Goal: Use online tool/utility

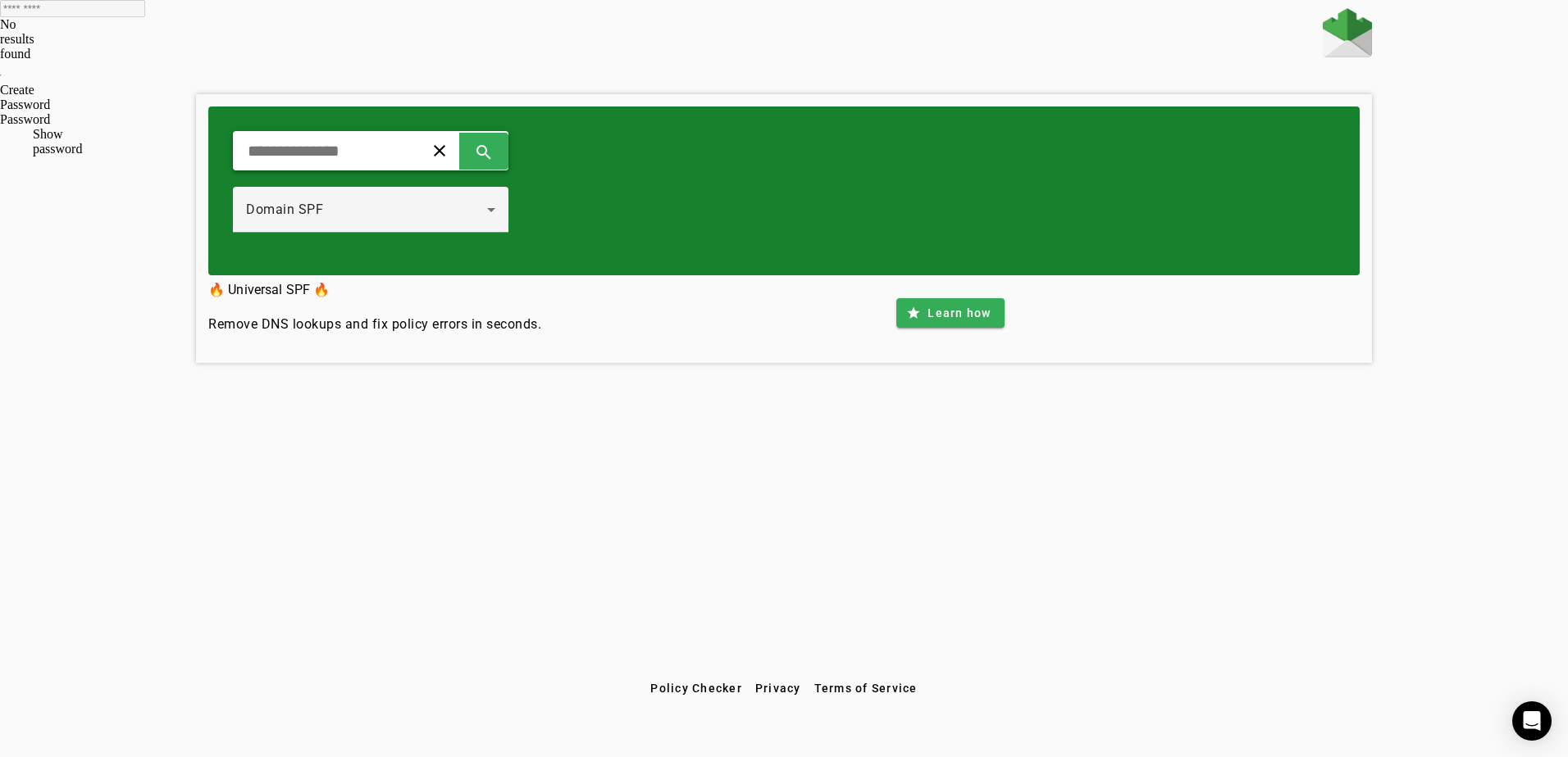
click at [365, 157] on input "text" at bounding box center [322, 151] width 152 height 20
type input "**********"
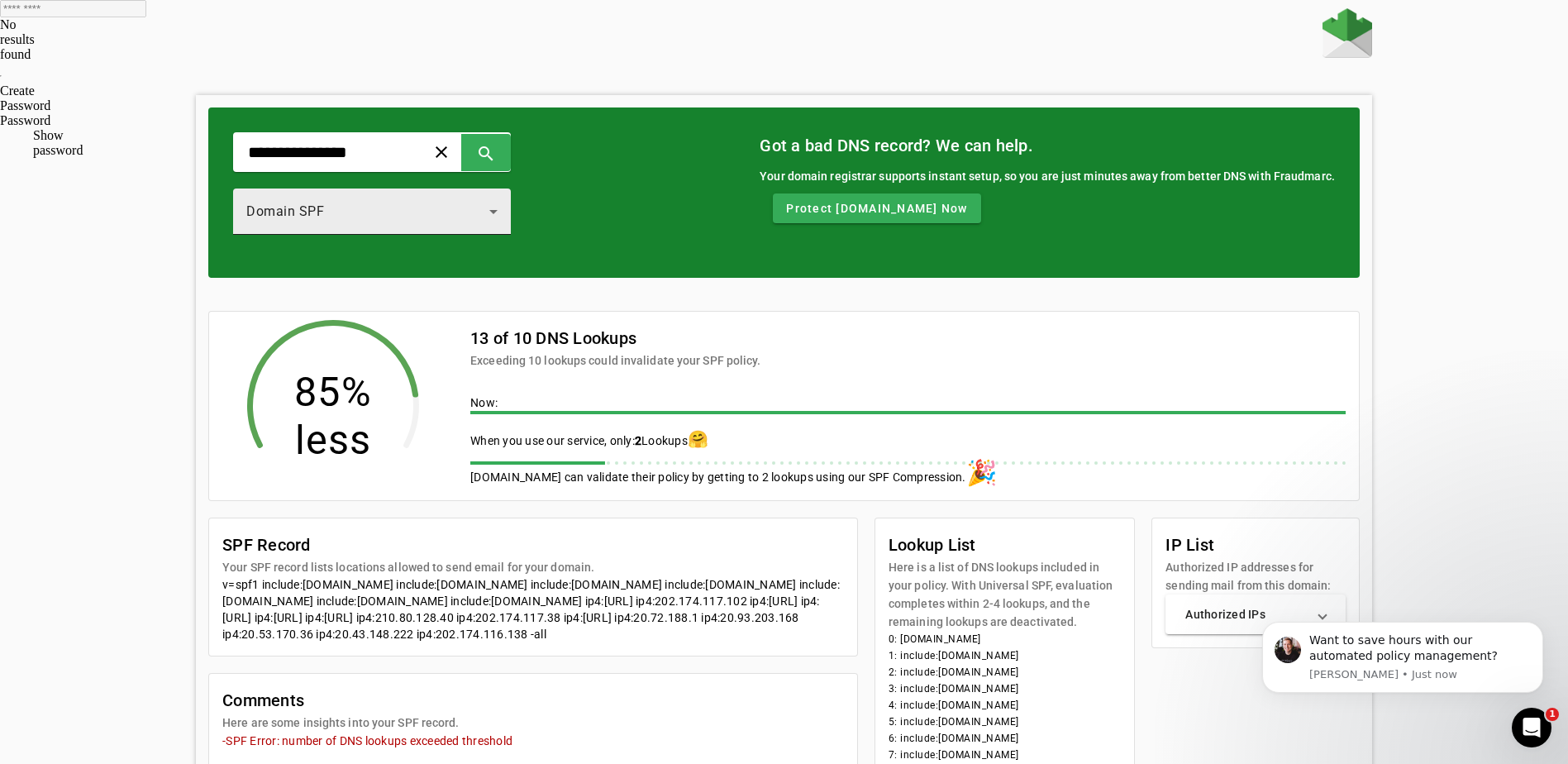
click at [503, 210] on icon at bounding box center [494, 211] width 20 height 20
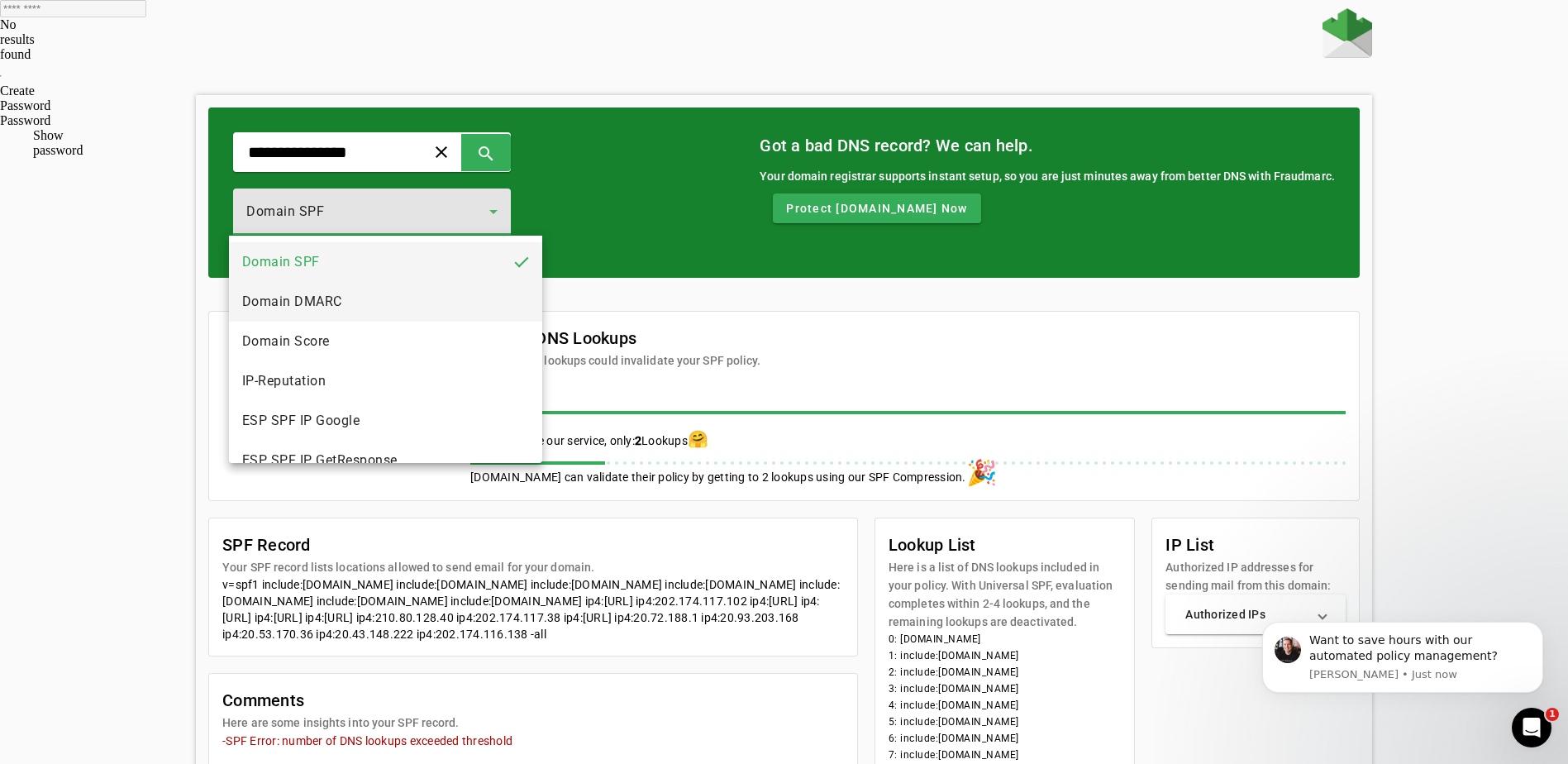
click at [340, 291] on mat-option "Domain DMARC" at bounding box center [385, 301] width 313 height 39
